Goal: Task Accomplishment & Management: Use online tool/utility

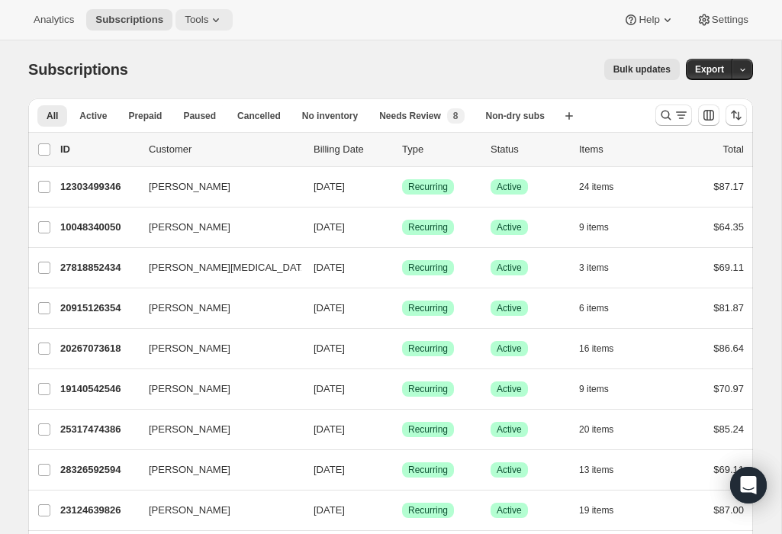
click at [201, 24] on span "Tools" at bounding box center [197, 20] width 24 height 12
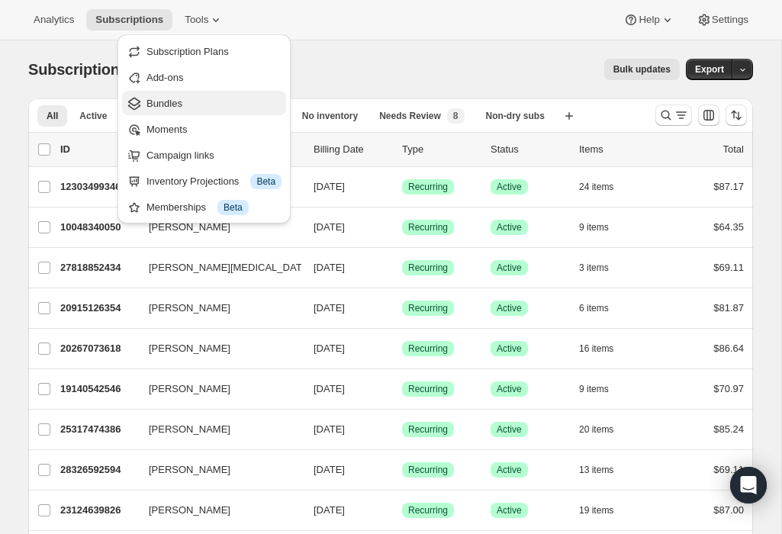
click at [183, 96] on span "Bundles" at bounding box center [213, 103] width 135 height 15
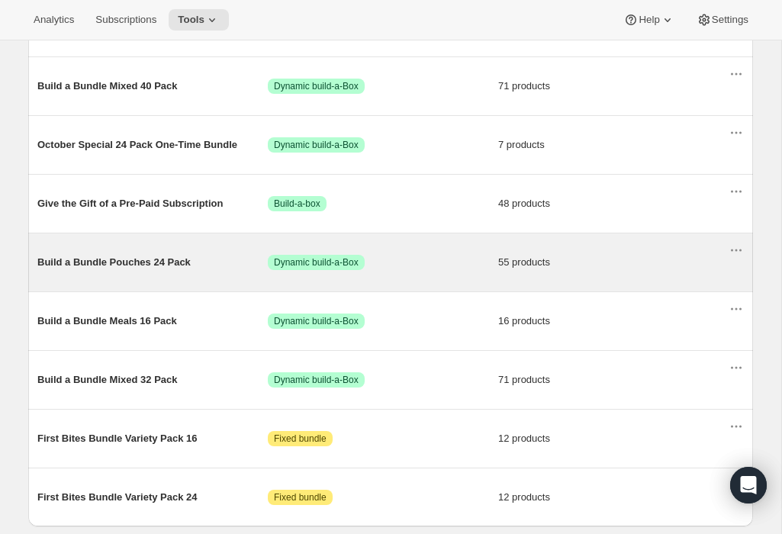
scroll to position [853, 0]
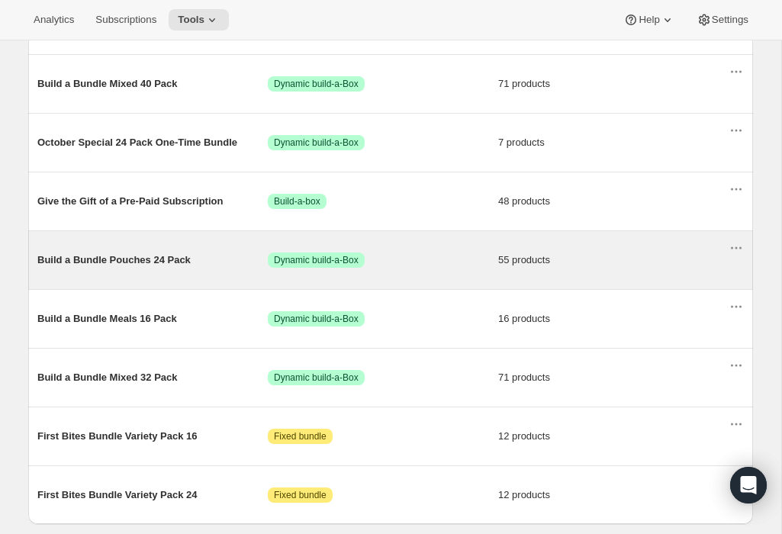
click at [168, 266] on span "Build a Bundle Pouches 24 Pack" at bounding box center [152, 260] width 230 height 15
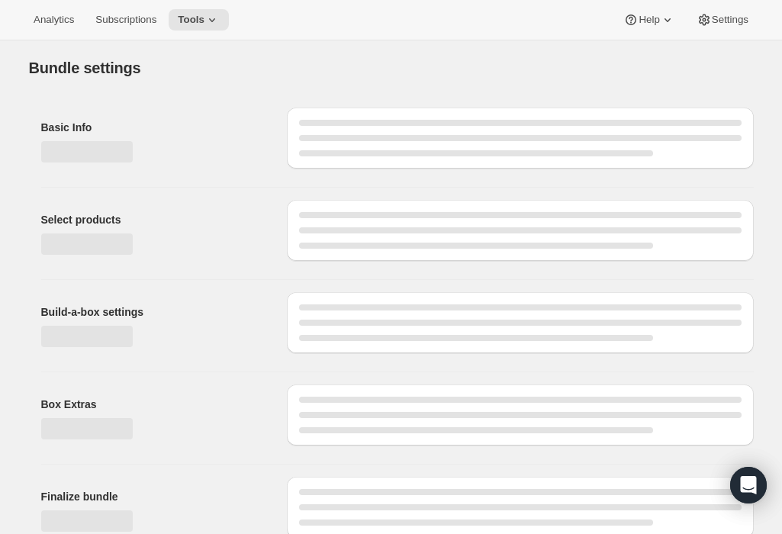
type input "Build a Bundle Pouches 24 Pack"
checkbox input "true"
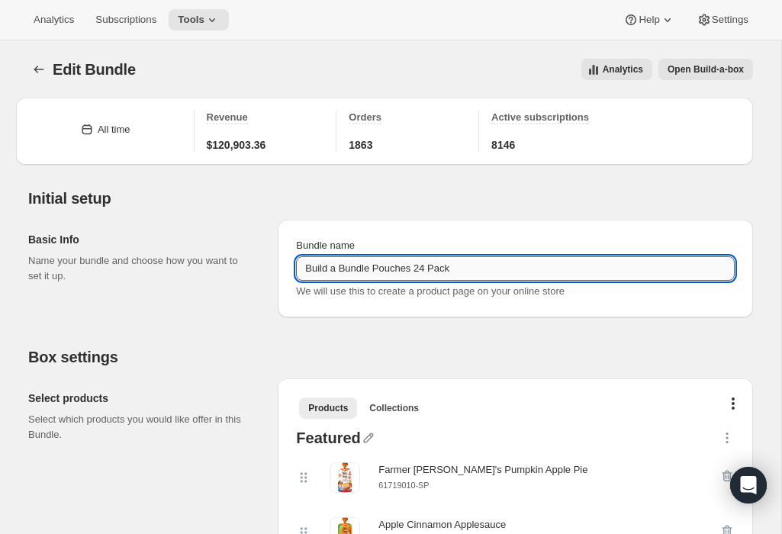
click at [342, 262] on input "Build a Bundle Pouches 24 Pack" at bounding box center [515, 268] width 439 height 24
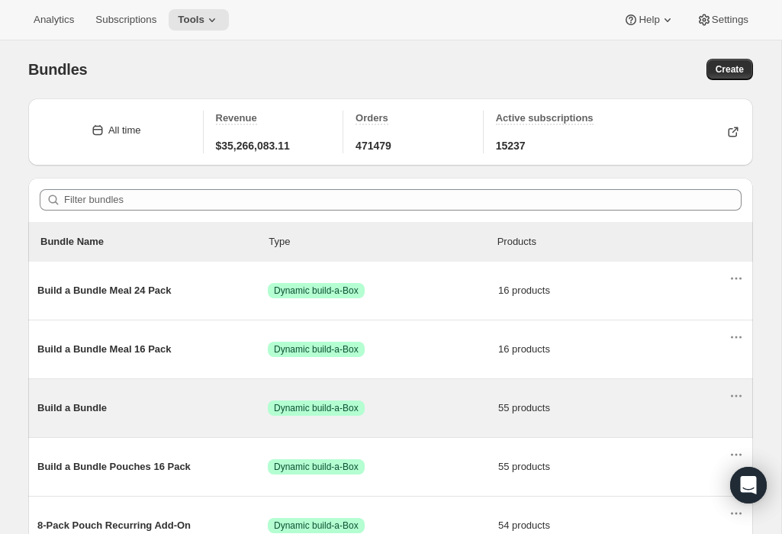
click at [82, 404] on span "Build a Bundle" at bounding box center [152, 407] width 230 height 15
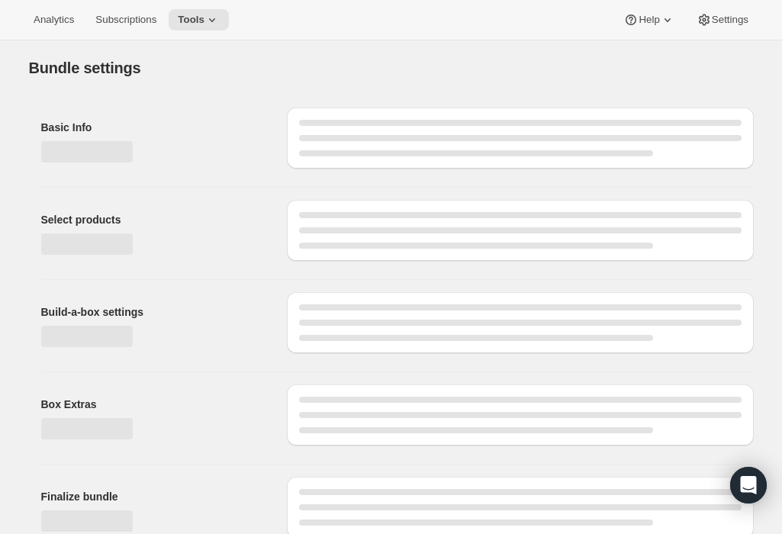
type input "Build a Bundle"
checkbox input "true"
